Goal: Task Accomplishment & Management: Manage account settings

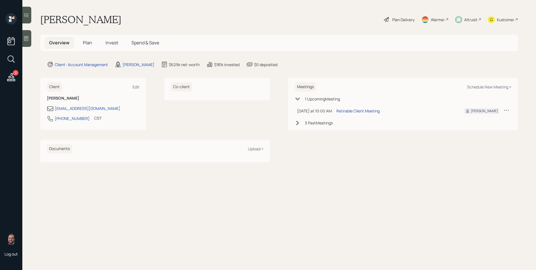
click at [402, 22] on div "Plan Delivery" at bounding box center [403, 20] width 22 height 6
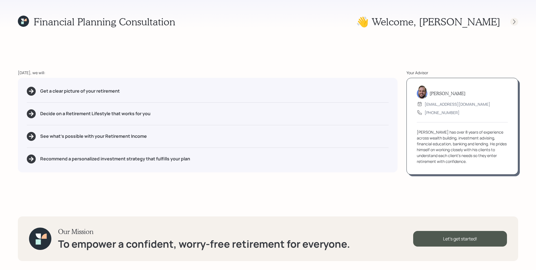
click at [515, 24] on icon at bounding box center [514, 22] width 6 height 6
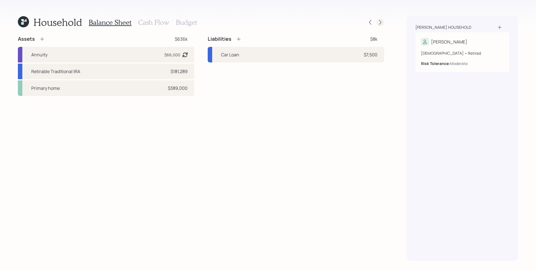
click at [381, 20] on icon at bounding box center [380, 23] width 6 height 6
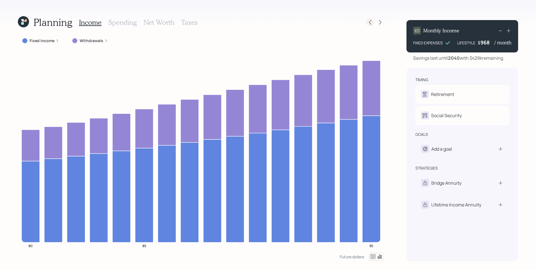
click at [369, 23] on icon at bounding box center [370, 23] width 6 height 6
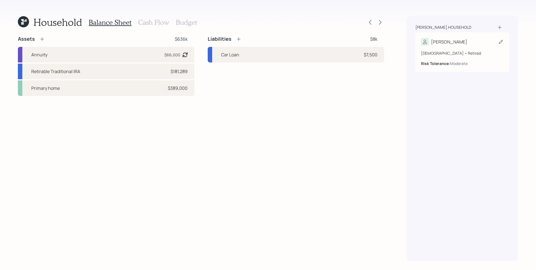
drag, startPoint x: 447, startPoint y: 49, endPoint x: 458, endPoint y: 51, distance: 10.8
click at [448, 48] on div "80 years old • Retired Risk Tolerance: Moderate" at bounding box center [462, 56] width 83 height 21
select select "5"
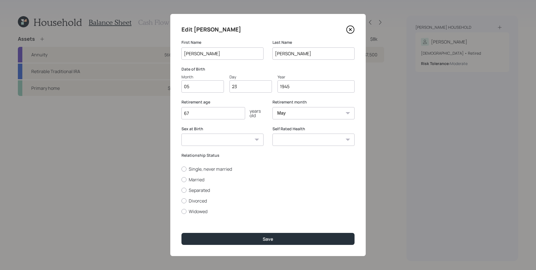
click at [352, 30] on icon at bounding box center [350, 29] width 8 height 8
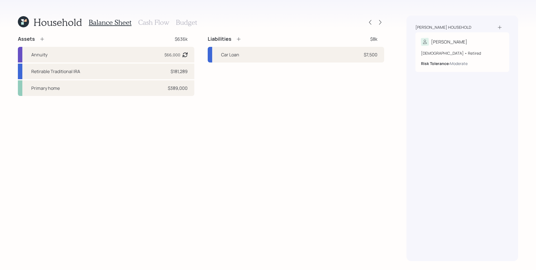
click at [21, 22] on icon at bounding box center [23, 21] width 11 height 11
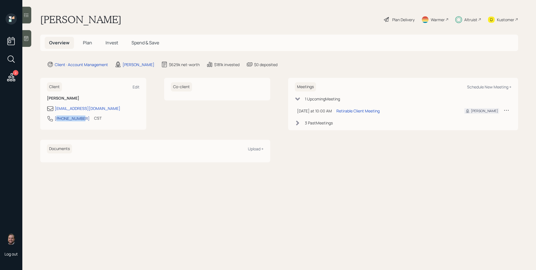
drag, startPoint x: 80, startPoint y: 121, endPoint x: 57, endPoint y: 120, distance: 23.2
click at [57, 120] on div "262-353-9011 CST Currently 9:23 AM" at bounding box center [93, 120] width 93 height 10
click at [94, 120] on div "CST" at bounding box center [98, 118] width 8 height 6
drag, startPoint x: 82, startPoint y: 120, endPoint x: 55, endPoint y: 119, distance: 27.1
click at [55, 119] on div "262-353-9011 CST Currently 9:23 AM" at bounding box center [93, 120] width 93 height 10
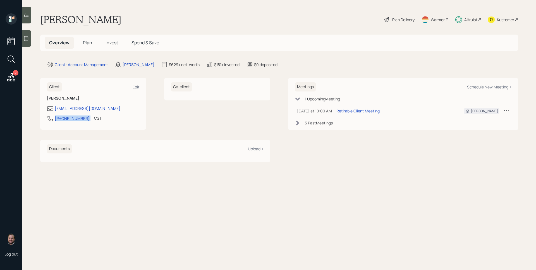
copy div "262-353-9011"
click at [88, 39] on h5 "Plan" at bounding box center [87, 43] width 18 height 12
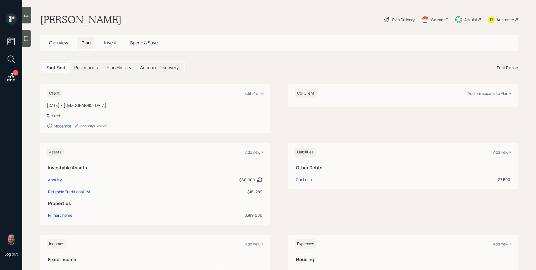
click at [10, 79] on icon at bounding box center [11, 77] width 10 height 10
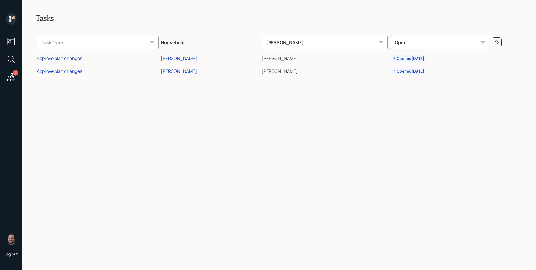
click at [82, 60] on div "Approve plan changes" at bounding box center [59, 58] width 45 height 6
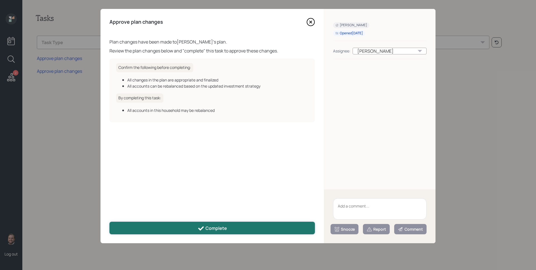
click at [229, 232] on button "Complete" at bounding box center [211, 228] width 205 height 13
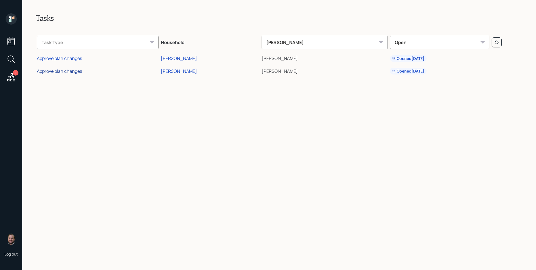
click at [75, 71] on div "Approve plan changes" at bounding box center [59, 71] width 45 height 6
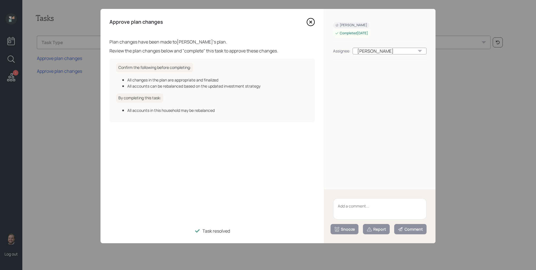
click at [310, 23] on icon at bounding box center [311, 22] width 2 height 2
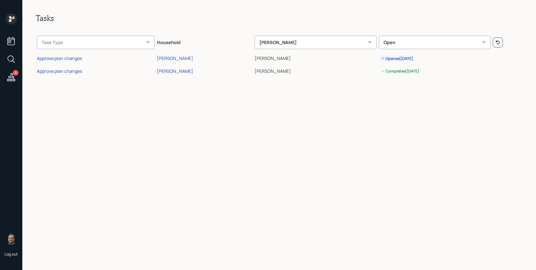
click at [71, 55] on td "Approve plan changes" at bounding box center [96, 57] width 120 height 13
click at [71, 58] on div "Approve plan changes" at bounding box center [59, 58] width 45 height 6
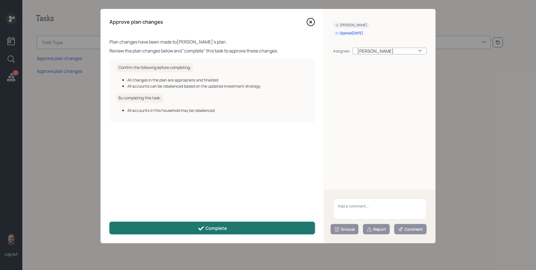
click at [226, 222] on button "Complete" at bounding box center [211, 228] width 205 height 13
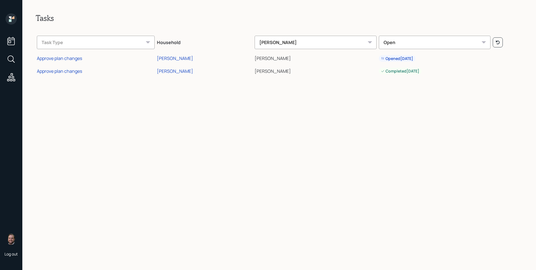
click at [15, 20] on icon at bounding box center [11, 18] width 11 height 11
